Goal: Communication & Community: Answer question/provide support

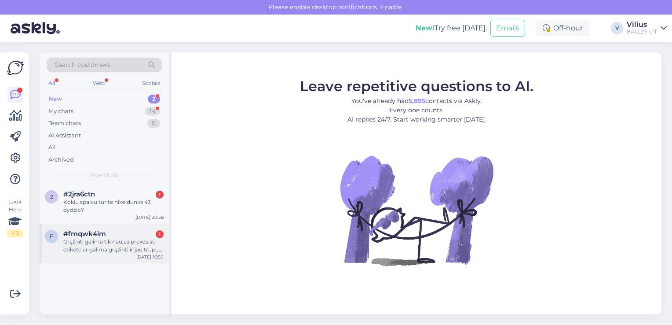
click at [107, 244] on div "Grąžinti galima tik naujas prekės su etikete ar galima grąžinti ir jau truputį …" at bounding box center [113, 246] width 100 height 16
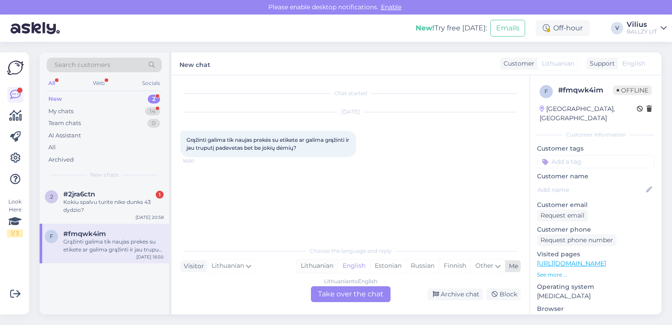
click at [318, 262] on div "Lithuanian" at bounding box center [316, 265] width 41 height 13
click at [333, 296] on div "Lithuanian to Lithuanian Take over the chat" at bounding box center [351, 294] width 80 height 16
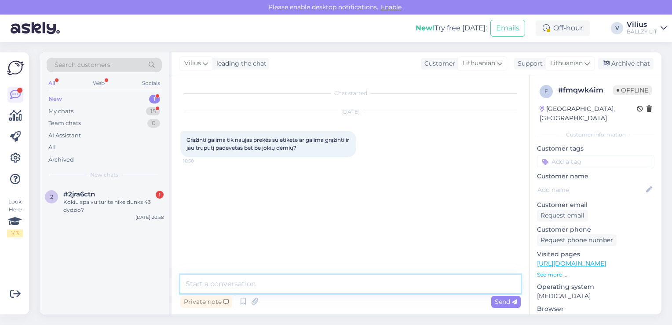
click at [310, 289] on textarea at bounding box center [350, 283] width 340 height 18
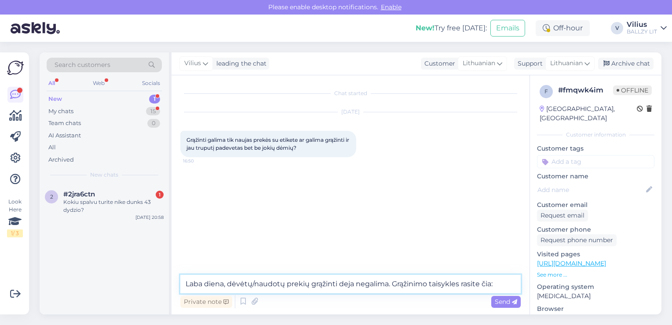
paste textarea "[URL][DOMAIN_NAME]"
type textarea "Laba diena, dėvėtų/naudotų prekių grąžinti deja negalima. Grąžinimo taisykles r…"
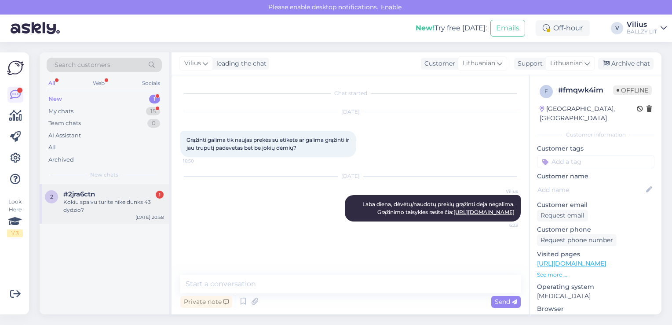
click at [106, 211] on div "Kokiu spalvu turite nike dunks 43 dydzio?" at bounding box center [113, 206] width 100 height 16
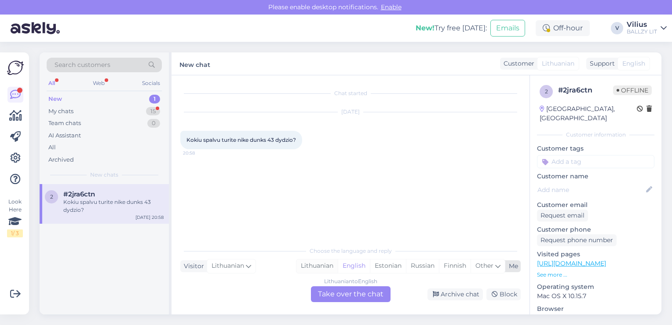
click at [313, 265] on div "Lithuanian" at bounding box center [316, 265] width 41 height 13
click at [335, 297] on div "Lithuanian to Lithuanian Take over the chat" at bounding box center [351, 294] width 80 height 16
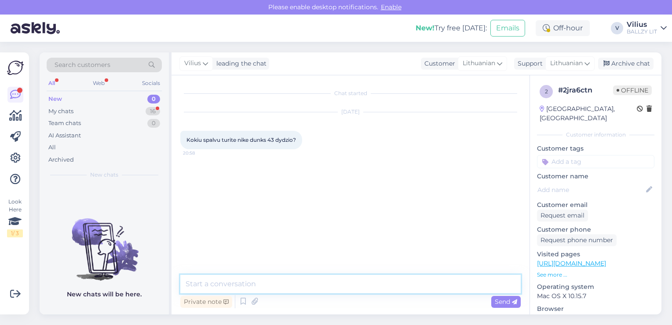
click at [311, 285] on textarea at bounding box center [350, 283] width 340 height 18
paste textarea "[URL][DOMAIN_NAME]"
type textarea "Laba diena, ieškokite čia: [URL][DOMAIN_NAME]"
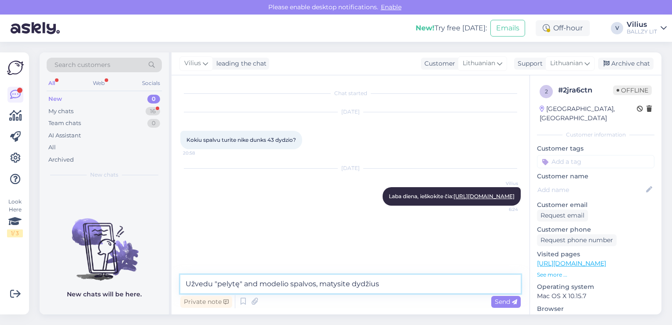
type textarea "Užvedu "pelytę" and modelio spalvos, matysite dydžius."
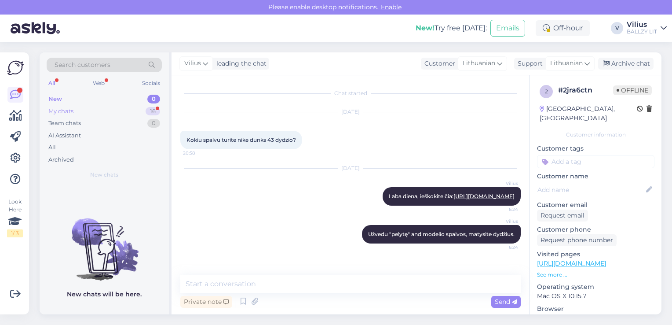
click at [80, 110] on div "My chats 16" at bounding box center [104, 111] width 115 height 12
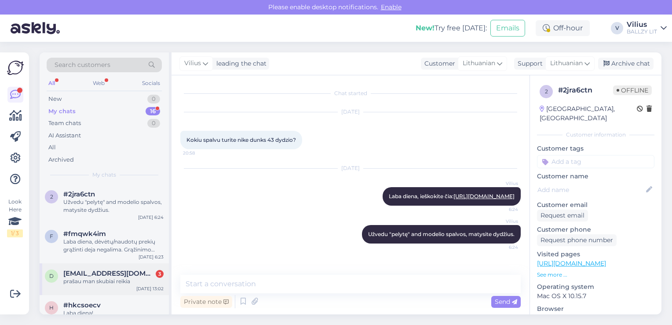
click at [126, 281] on div "prašau man skubiai reikia" at bounding box center [113, 281] width 100 height 8
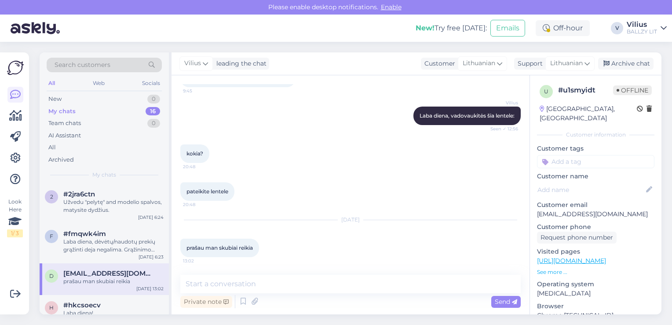
scroll to position [279, 0]
click at [253, 301] on icon at bounding box center [255, 301] width 12 height 13
click at [249, 302] on icon at bounding box center [255, 301] width 12 height 13
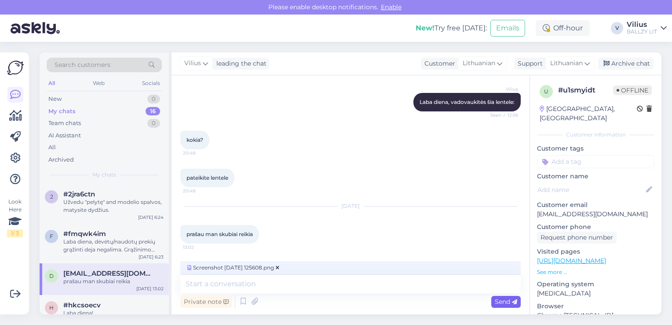
click at [505, 303] on span "Send" at bounding box center [506, 301] width 22 height 8
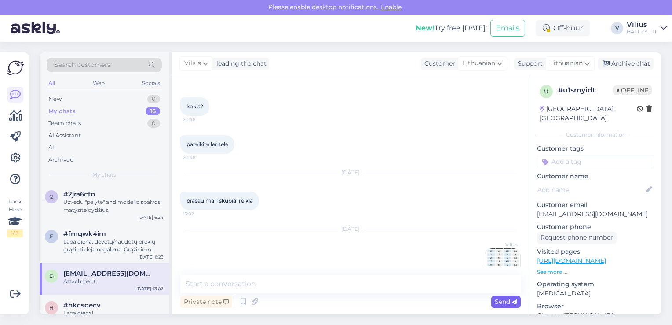
scroll to position [353, 0]
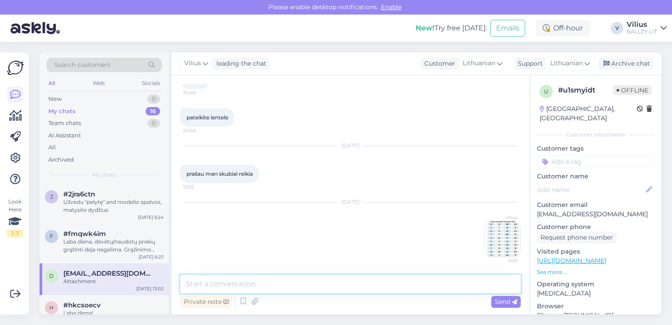
click at [377, 283] on textarea at bounding box center [350, 283] width 340 height 18
type textarea "Atsiprašome, neprisisegė iš pirmo karto."
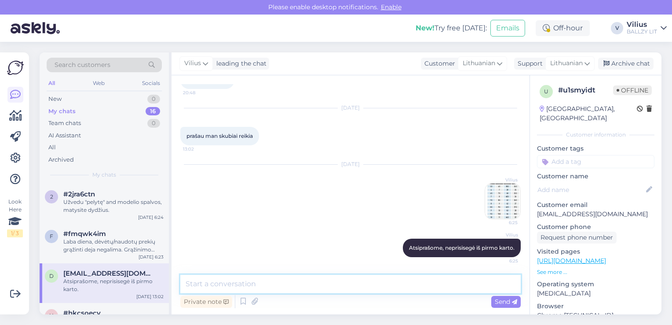
scroll to position [391, 0]
